Goal: Find specific page/section: Find specific page/section

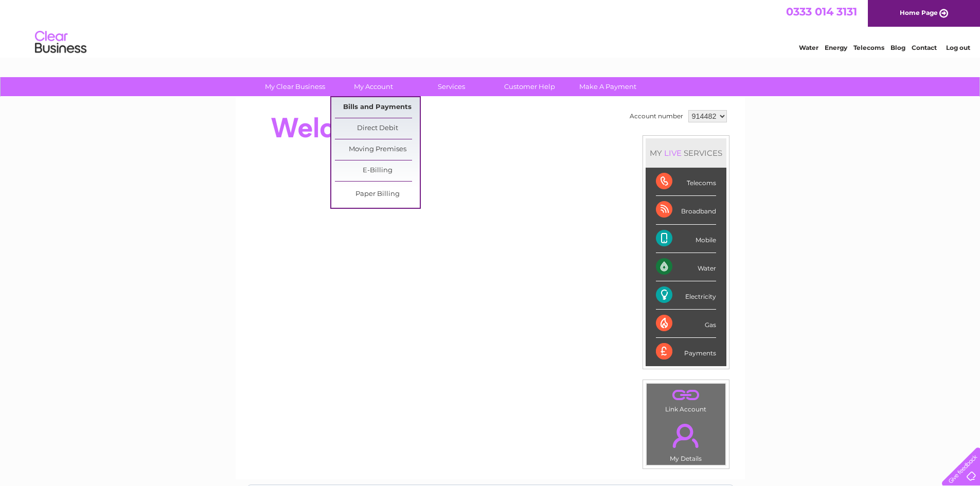
click at [375, 106] on link "Bills and Payments" at bounding box center [377, 107] width 85 height 21
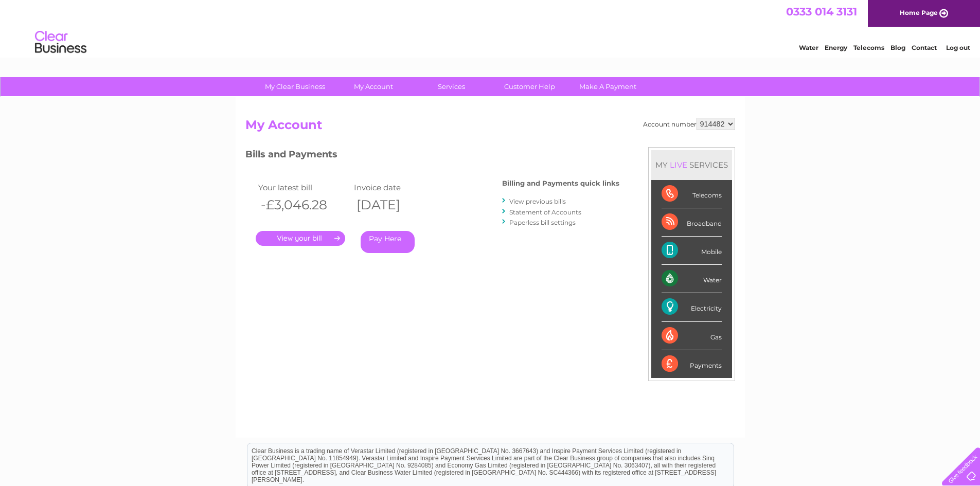
click at [560, 202] on link "View previous bills" at bounding box center [537, 202] width 57 height 8
